Goal: Information Seeking & Learning: Learn about a topic

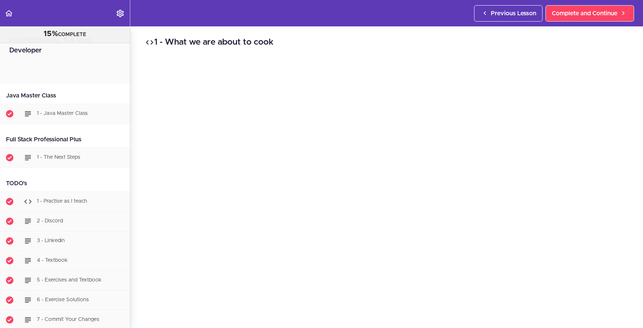
scroll to position [413, 0]
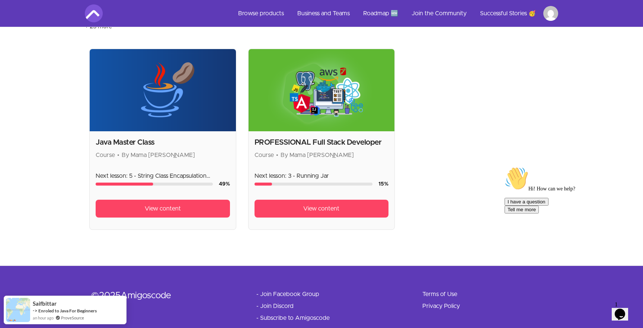
scroll to position [140, 0]
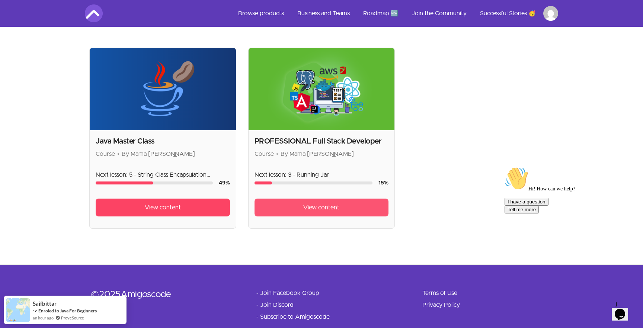
click at [292, 215] on link "View content" at bounding box center [322, 208] width 134 height 18
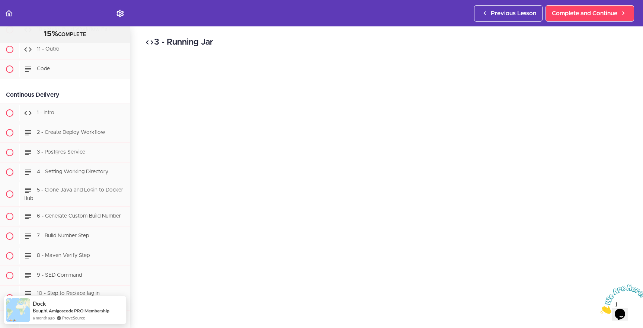
scroll to position [6562, 0]
